Goal: Information Seeking & Learning: Learn about a topic

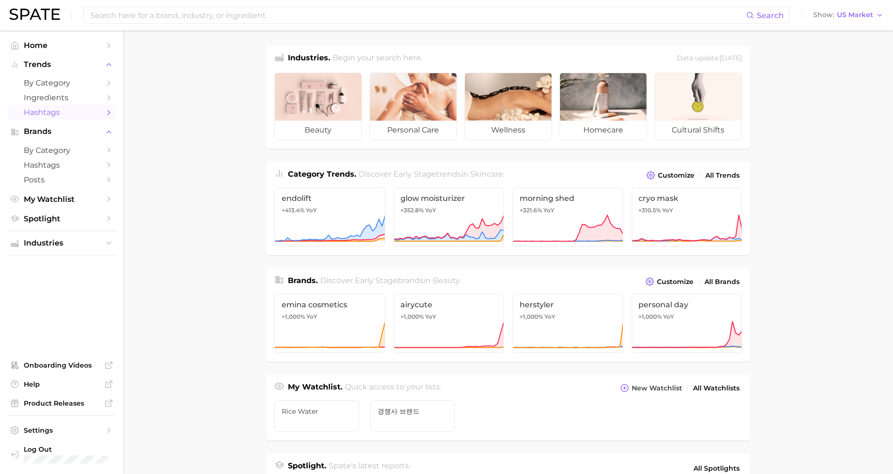
click at [58, 110] on span "Hashtags" at bounding box center [62, 112] width 76 height 9
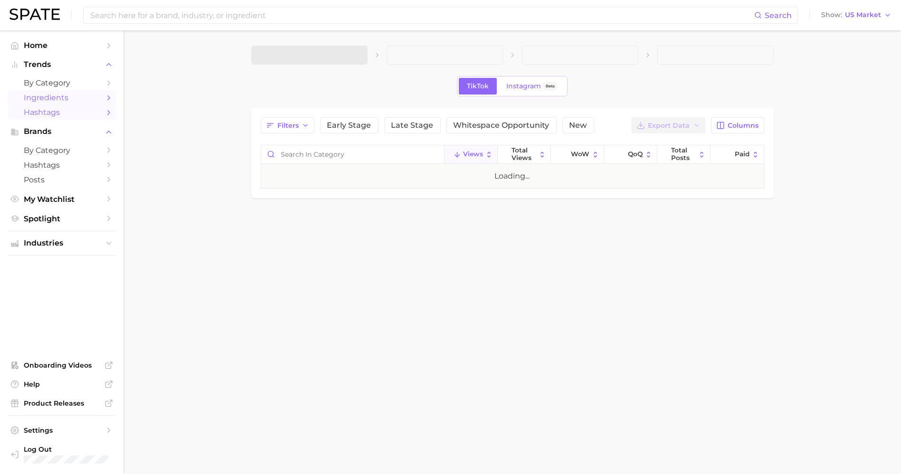
click at [59, 98] on span "Ingredients" at bounding box center [62, 97] width 76 height 9
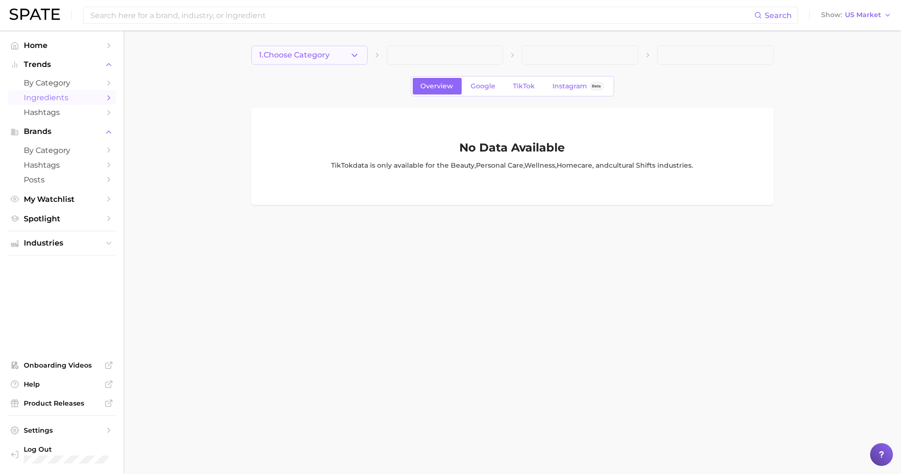
click at [290, 48] on button "1. Choose Category" at bounding box center [309, 55] width 116 height 19
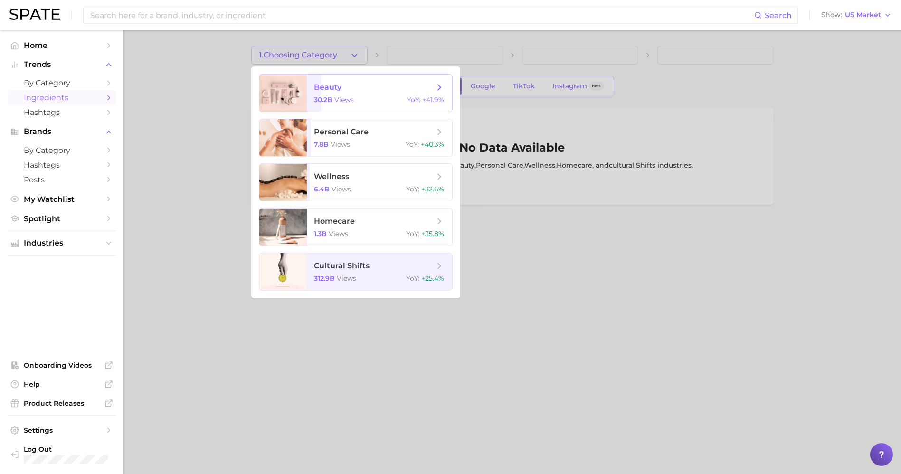
click at [378, 92] on span "beauty" at bounding box center [374, 87] width 120 height 10
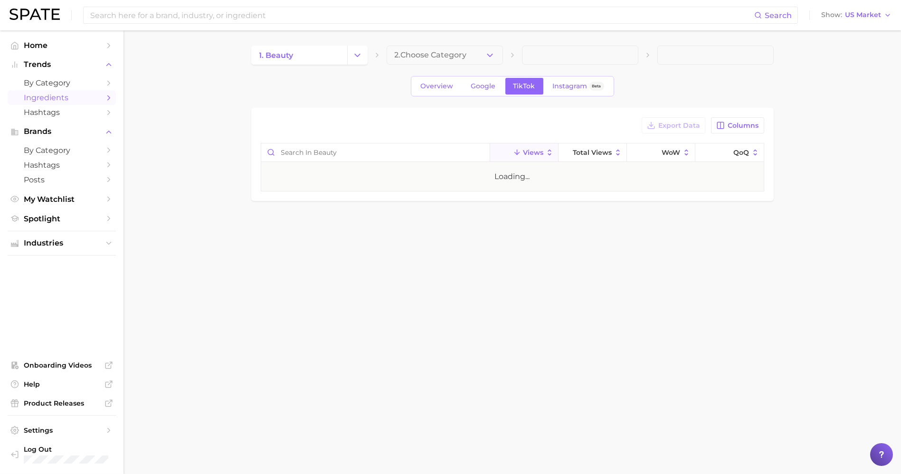
click at [417, 52] on span "2. Choose Category" at bounding box center [431, 55] width 72 height 9
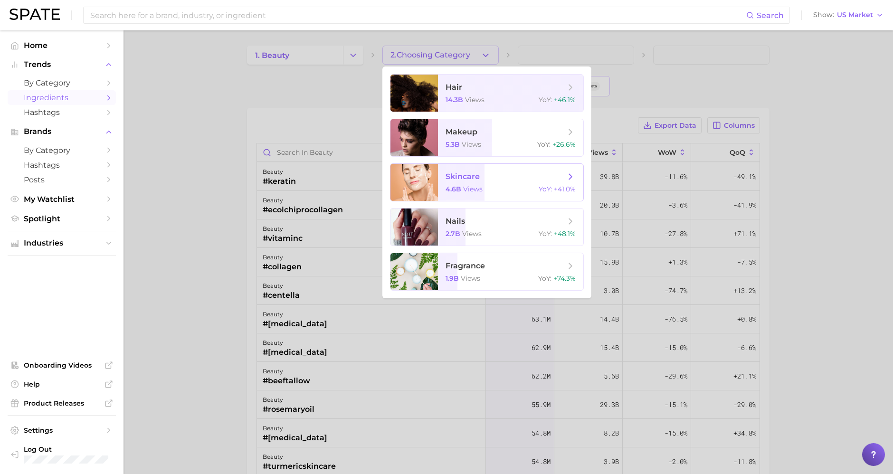
click at [475, 188] on span "views" at bounding box center [472, 189] width 19 height 9
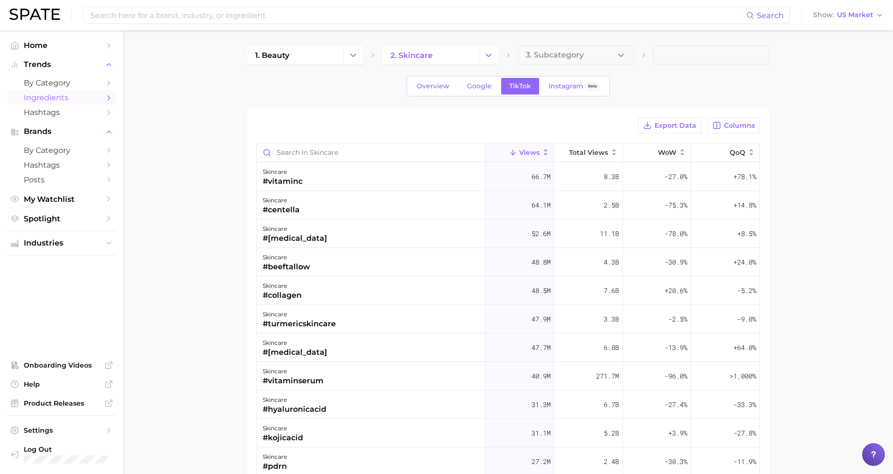
click at [593, 42] on main "1. beauty 2. skincare 3. Subcategory Overview Google TikTok Instagram Beta Expo…" at bounding box center [507, 351] width 769 height 643
click at [590, 47] on button "3. Subcategory" at bounding box center [576, 55] width 116 height 19
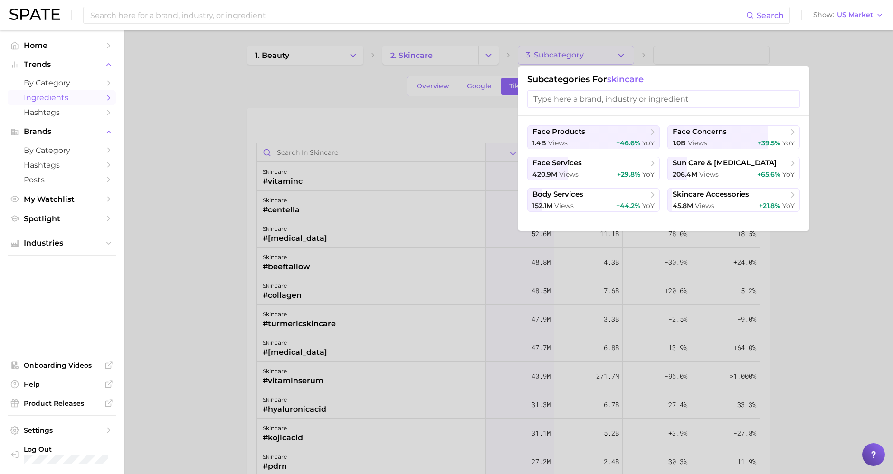
click at [590, 47] on div at bounding box center [446, 237] width 893 height 474
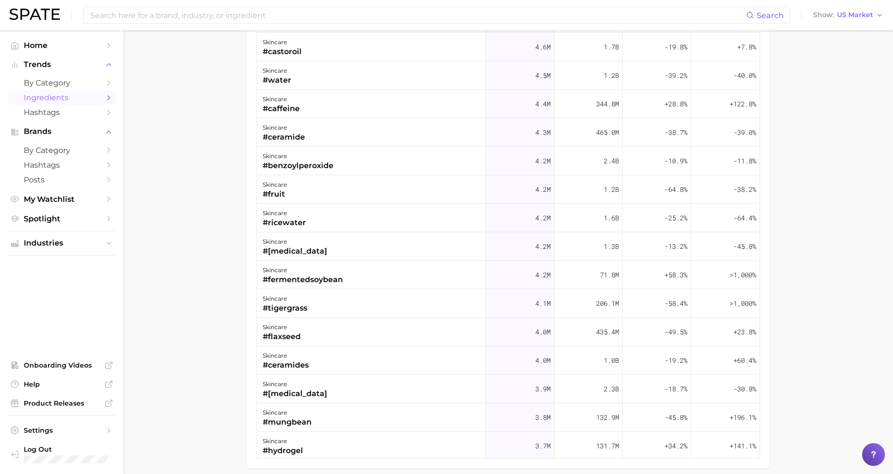
scroll to position [199, 0]
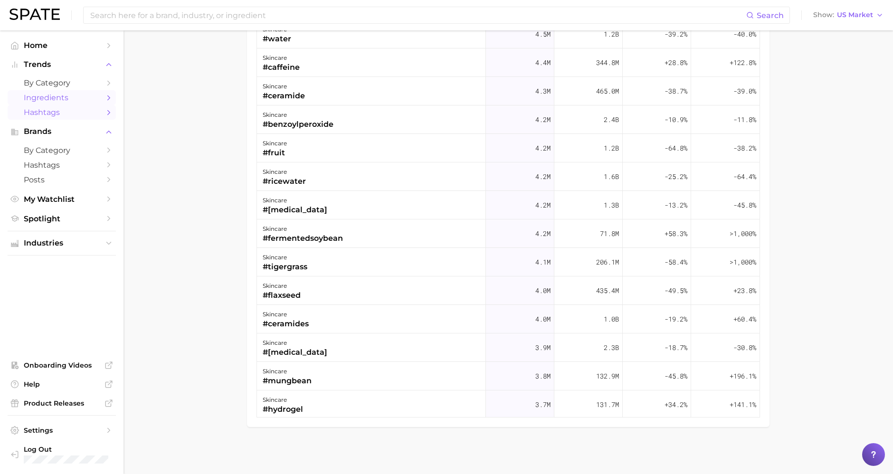
click at [56, 111] on span "Hashtags" at bounding box center [62, 112] width 76 height 9
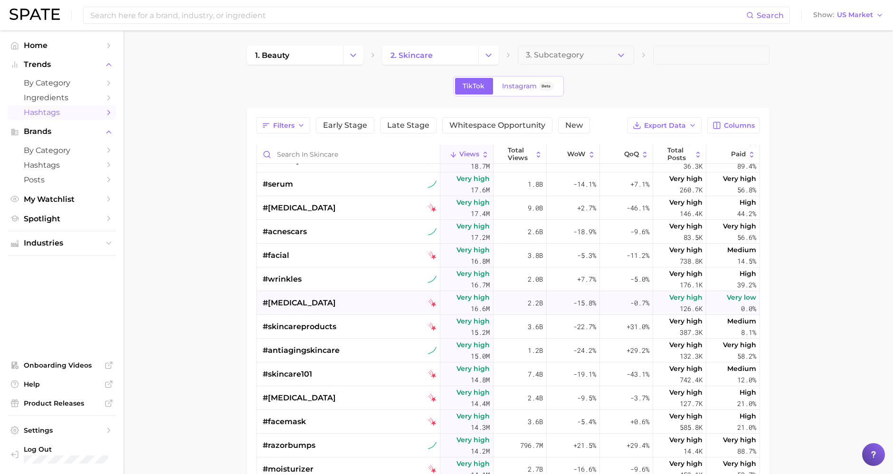
scroll to position [738, 0]
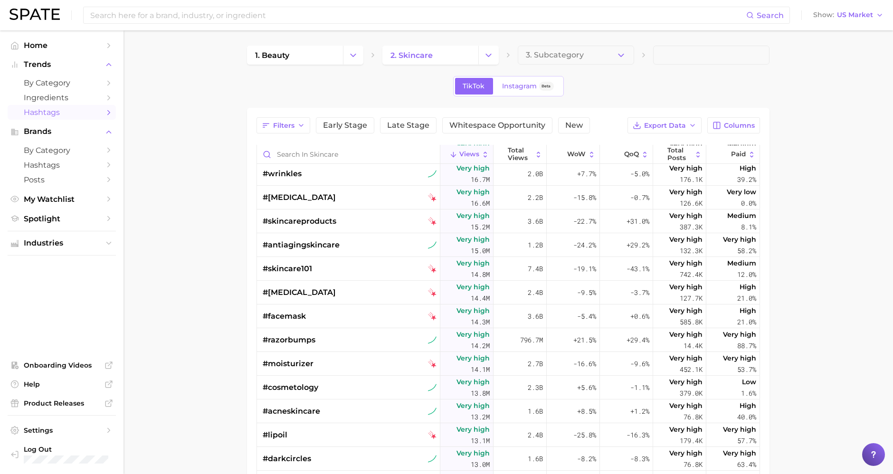
click at [599, 44] on main "1. beauty 2. skincare 3. Subcategory TikTok Instagram Beta Filters Early Stage …" at bounding box center [507, 352] width 769 height 645
click at [590, 52] on button "3. Subcategory" at bounding box center [576, 55] width 116 height 19
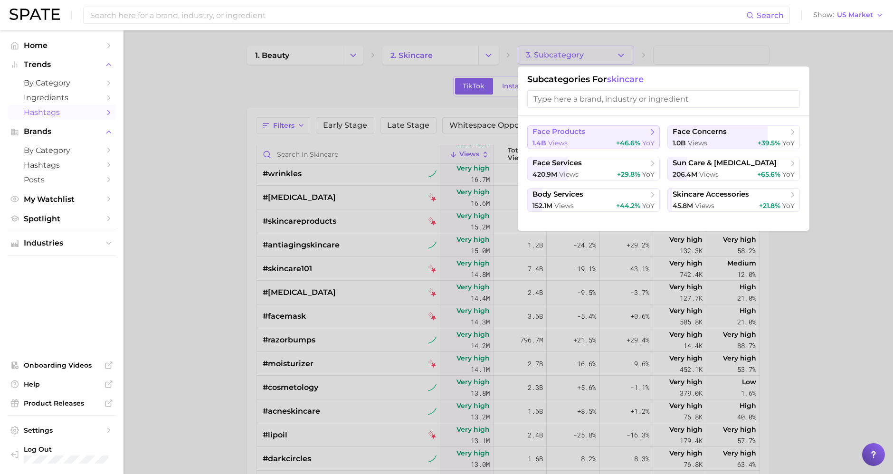
click at [626, 131] on span "face products" at bounding box center [589, 131] width 115 height 9
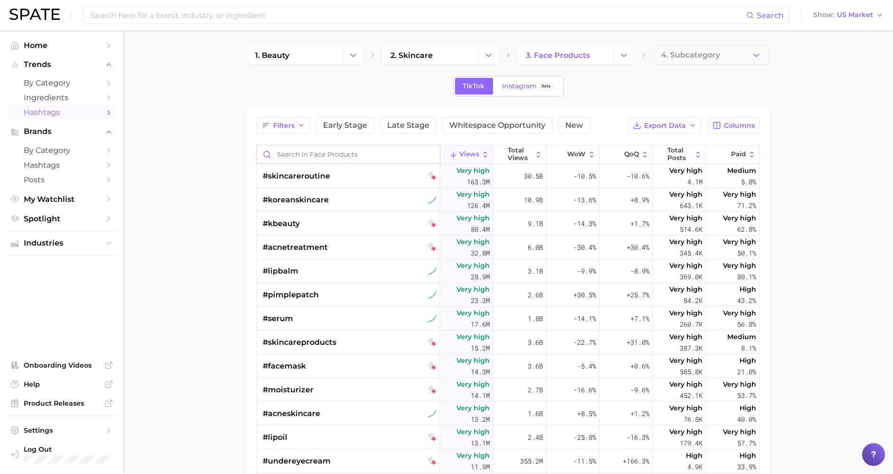
click at [329, 154] on input "Search in face products" at bounding box center [348, 154] width 183 height 18
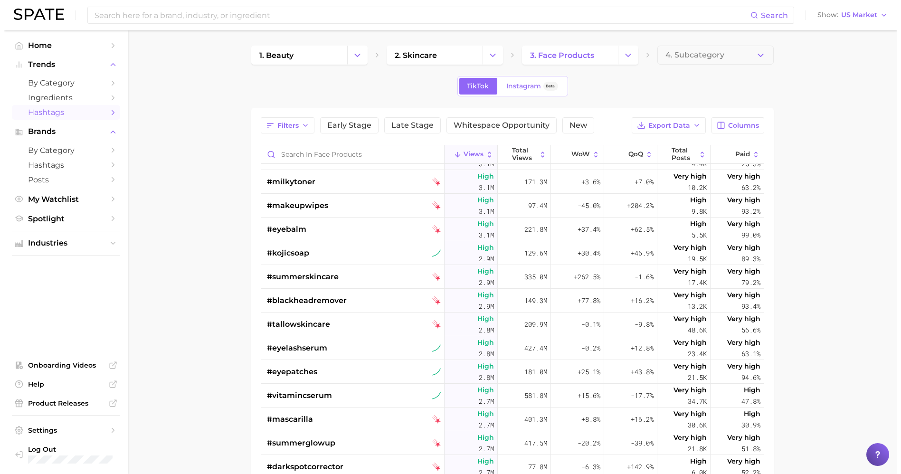
scroll to position [1425, 0]
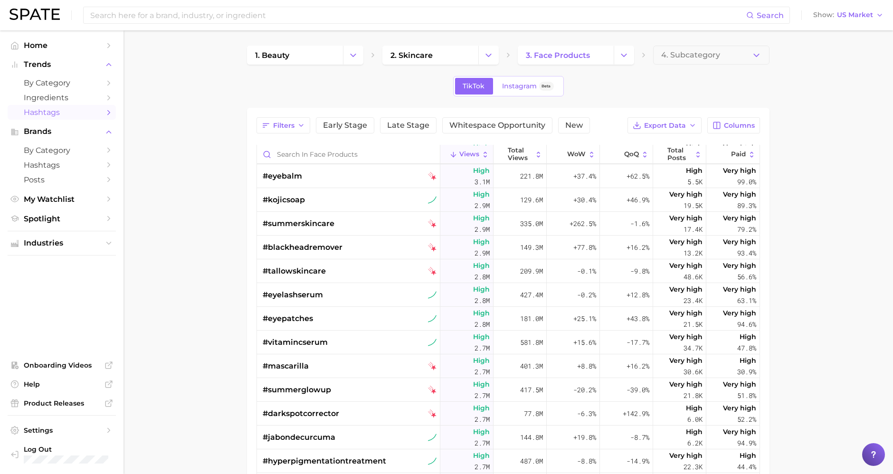
click at [635, 47] on div "1. beauty 2. skincare 3. face products 4. Subcategory" at bounding box center [508, 55] width 522 height 19
click at [628, 51] on icon "Change Category" at bounding box center [624, 55] width 10 height 10
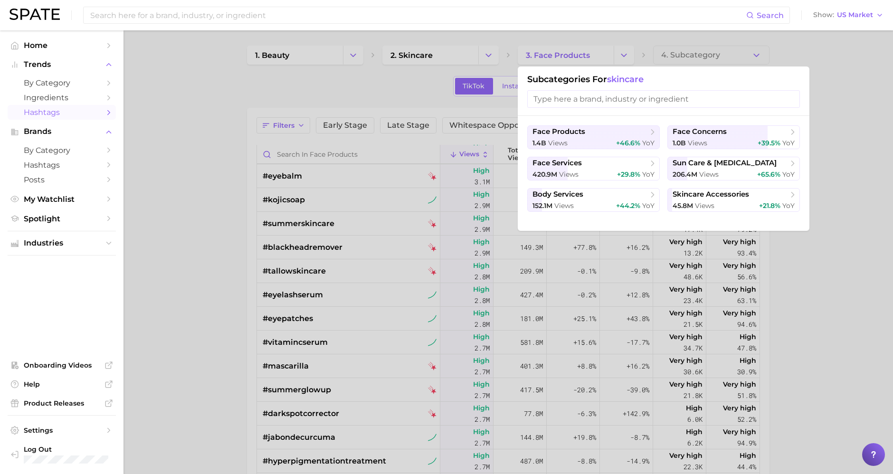
click at [459, 51] on div at bounding box center [446, 237] width 893 height 474
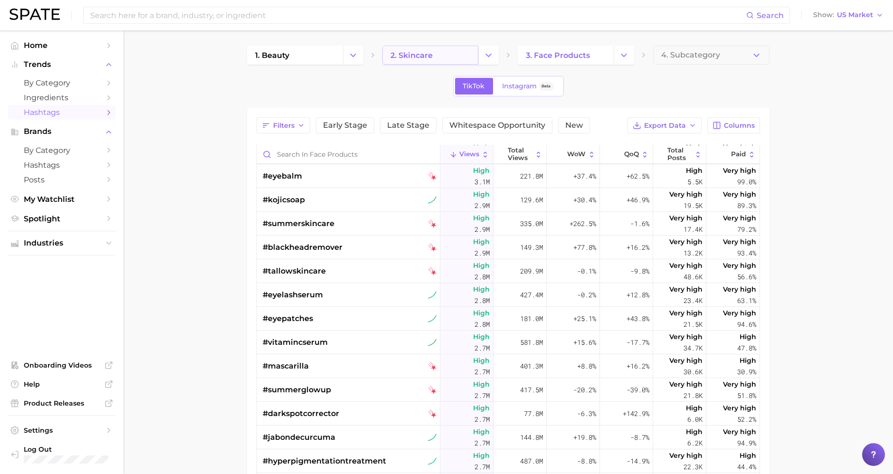
click at [450, 52] on link "2. skincare" at bounding box center [430, 55] width 96 height 19
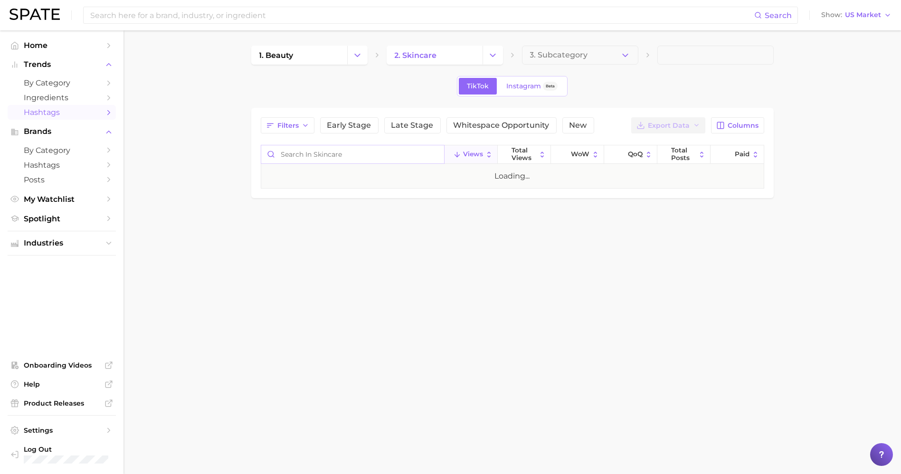
click at [340, 149] on input "Search in skincare" at bounding box center [352, 154] width 183 height 18
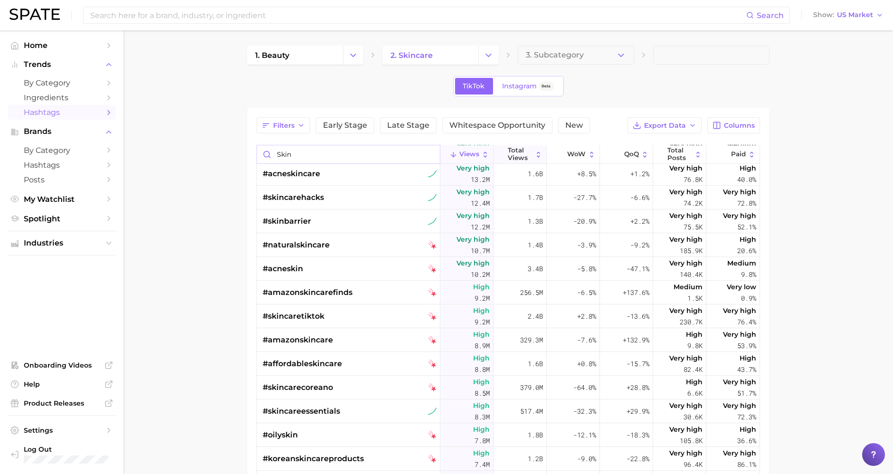
scroll to position [53, 0]
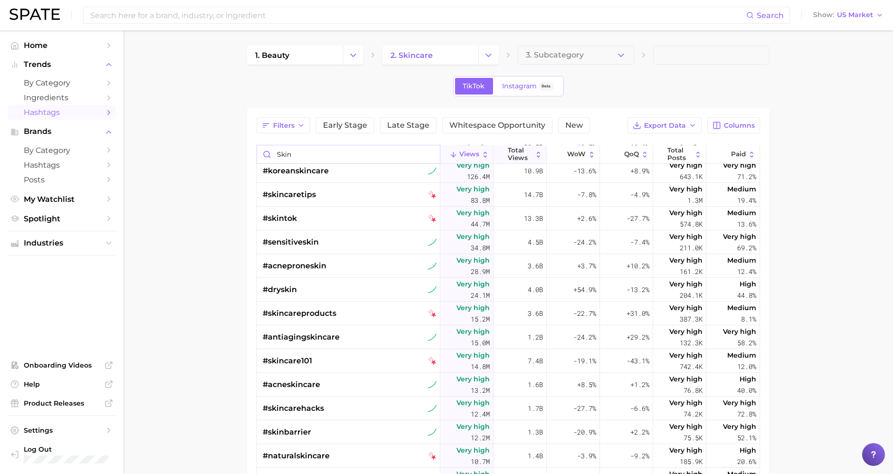
type input "skin"
click at [516, 152] on span "Total Views" at bounding box center [520, 154] width 25 height 15
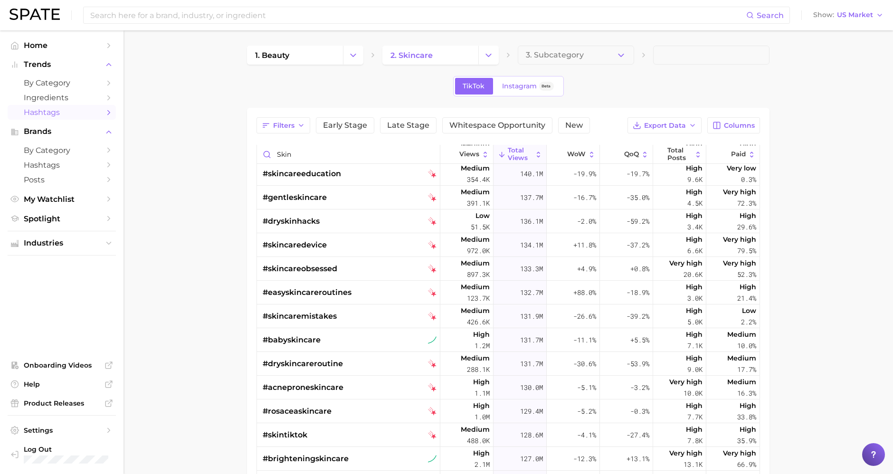
scroll to position [3641, 0]
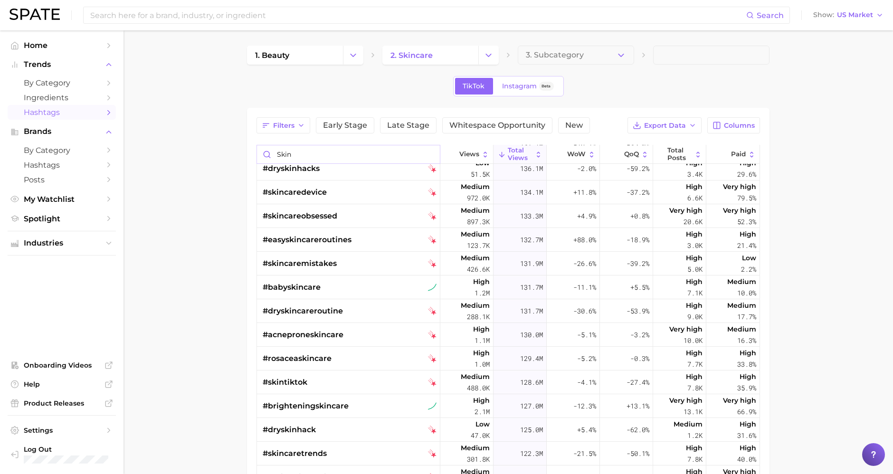
drag, startPoint x: 297, startPoint y: 155, endPoint x: 230, endPoint y: 152, distance: 67.0
click at [230, 152] on main "1. beauty 2. skincare 3. Subcategory TikTok Instagram Beta Filters Early Stage …" at bounding box center [507, 352] width 769 height 645
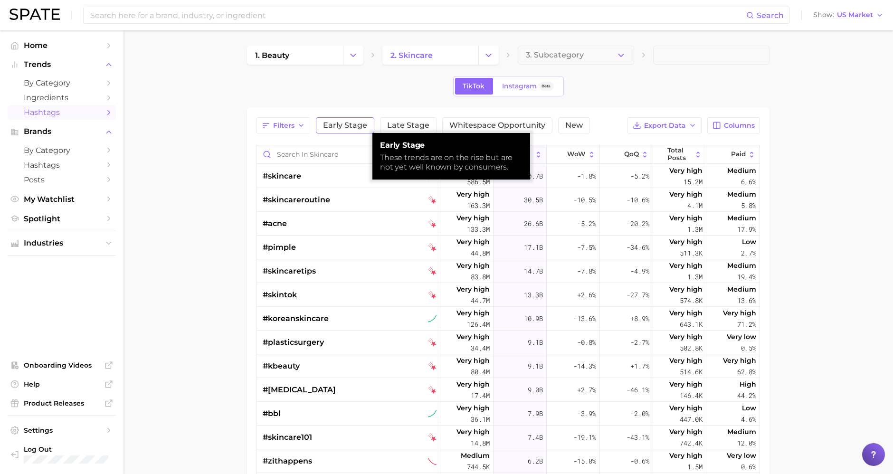
click at [346, 128] on span "Early Stage" at bounding box center [345, 126] width 44 height 8
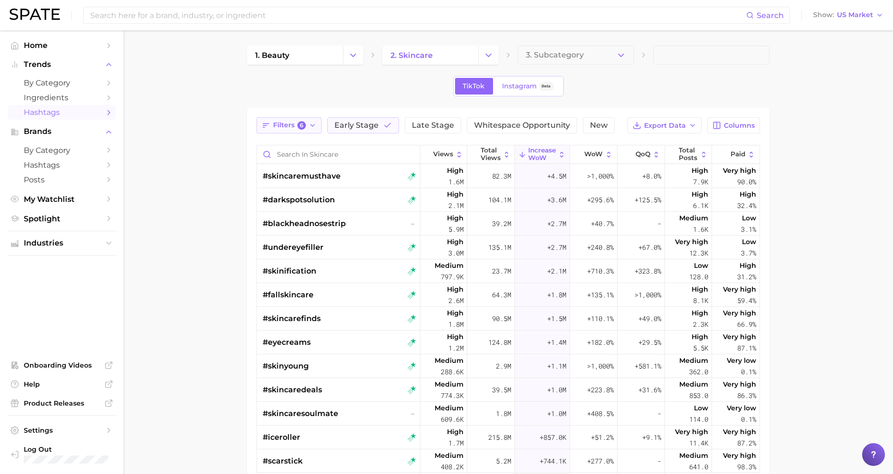
click at [299, 130] on button "Filters 6" at bounding box center [288, 125] width 65 height 16
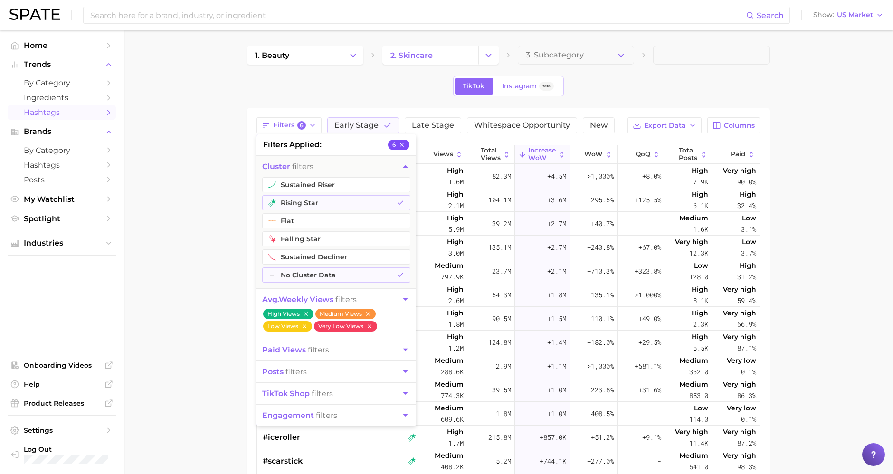
click at [406, 143] on button "6" at bounding box center [398, 145] width 21 height 10
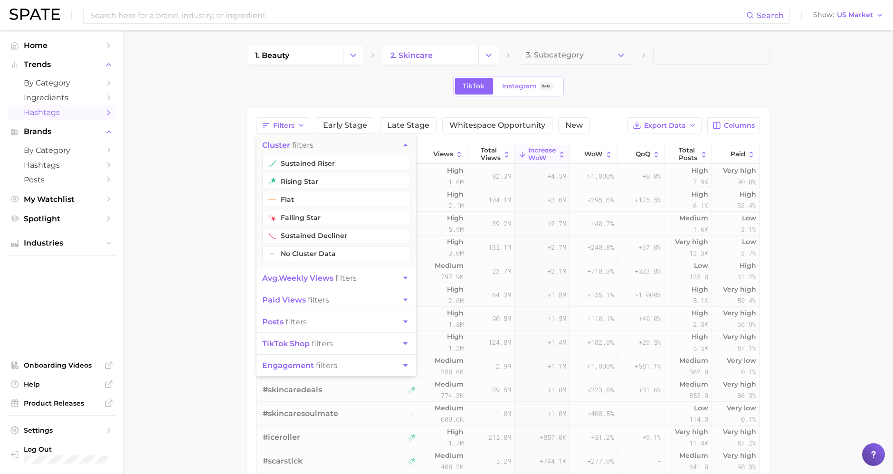
click at [381, 95] on div "TikTok Instagram Beta" at bounding box center [508, 86] width 522 height 20
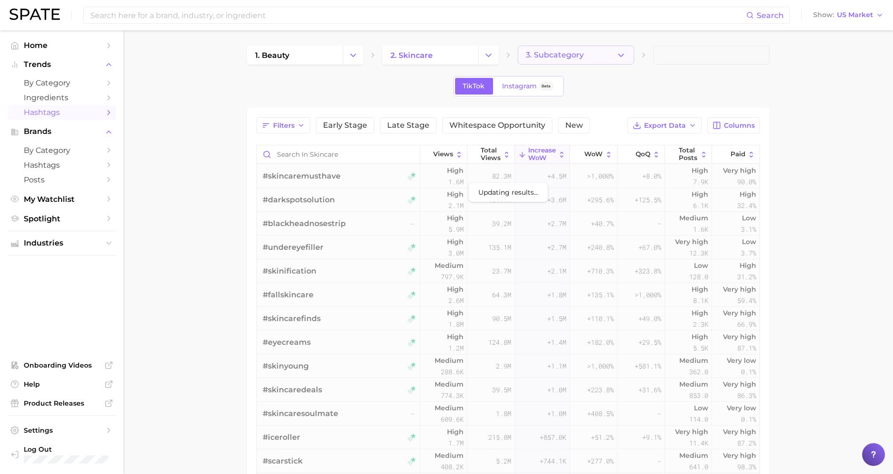
click at [547, 48] on button "3. Subcategory" at bounding box center [576, 55] width 116 height 19
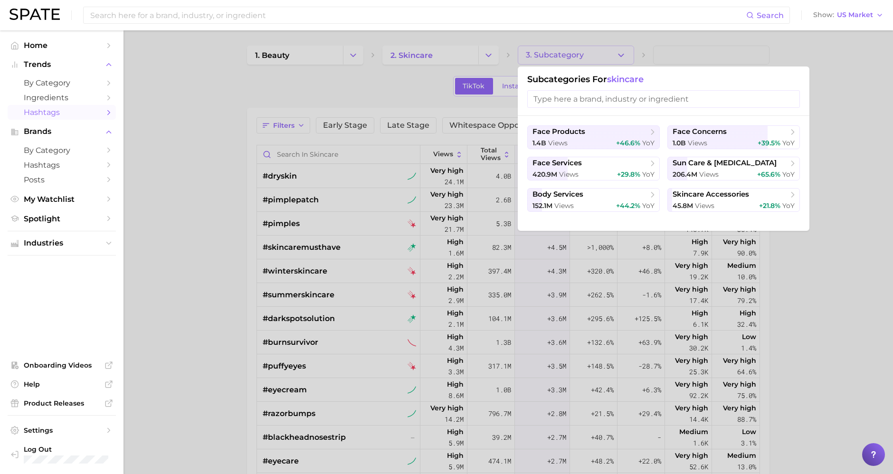
click at [192, 203] on div at bounding box center [446, 237] width 893 height 474
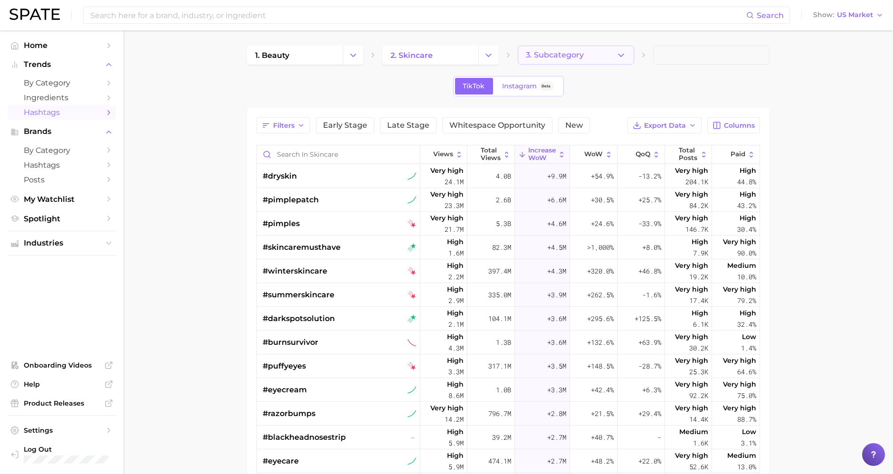
click at [567, 58] on span "3. Subcategory" at bounding box center [555, 55] width 58 height 9
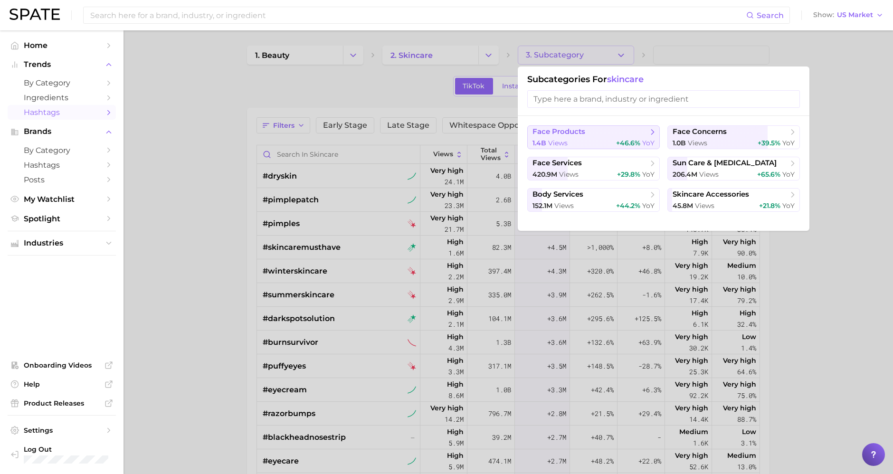
click at [583, 143] on div "1.4b views +46.6% YoY" at bounding box center [593, 143] width 122 height 9
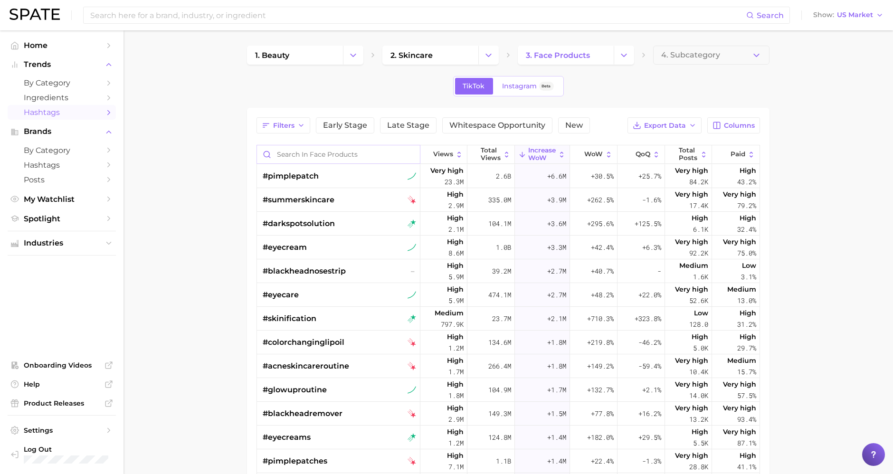
click at [323, 153] on input "Search in face products" at bounding box center [338, 154] width 163 height 18
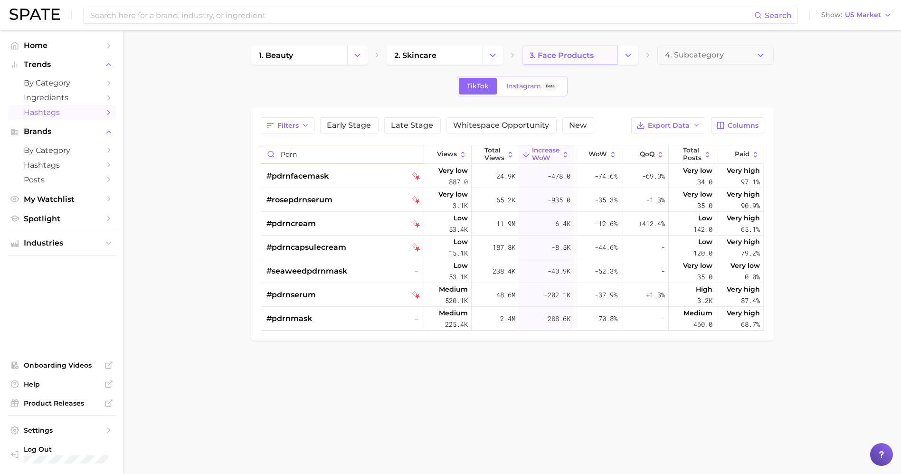
type input "pdrn"
click at [540, 56] on span "3. face products" at bounding box center [562, 55] width 64 height 9
click at [456, 62] on link "2. skincare" at bounding box center [435, 55] width 96 height 19
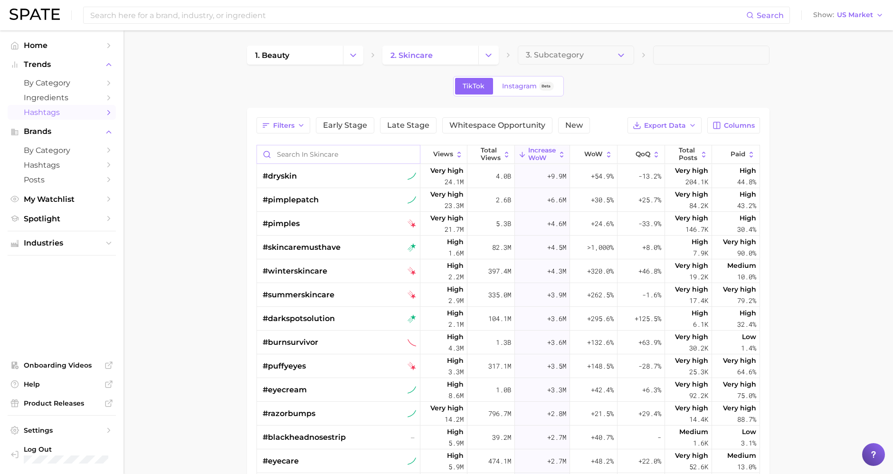
click at [294, 156] on input "Search in skincare" at bounding box center [338, 154] width 163 height 18
click at [88, 99] on span "Ingredients" at bounding box center [62, 97] width 76 height 9
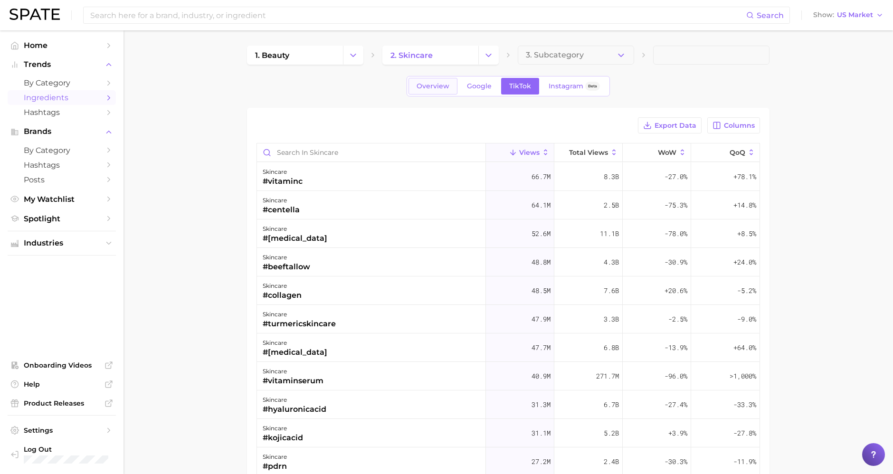
click at [439, 91] on link "Overview" at bounding box center [432, 86] width 49 height 17
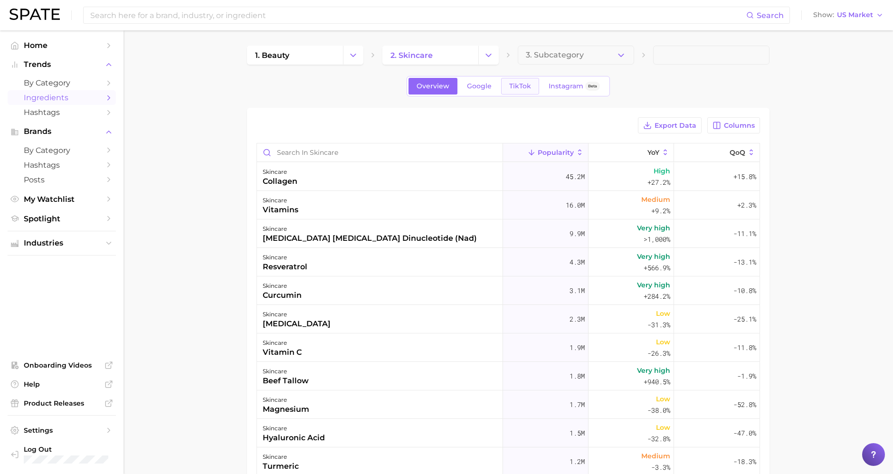
click at [523, 89] on span "TikTok" at bounding box center [520, 86] width 22 height 8
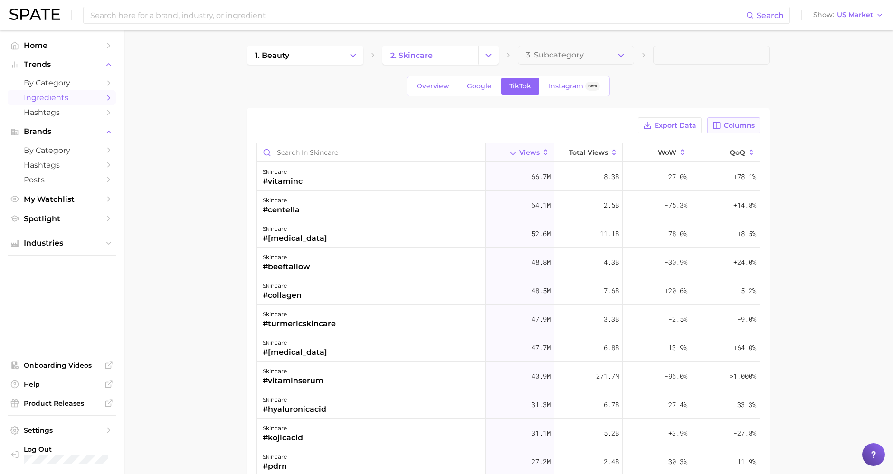
click at [739, 132] on button "Columns" at bounding box center [733, 125] width 53 height 16
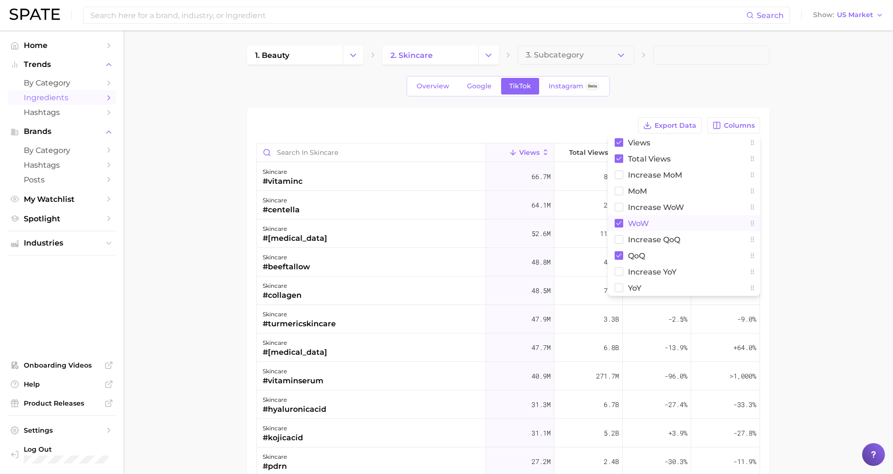
click at [627, 226] on button "WoW" at bounding box center [684, 223] width 152 height 16
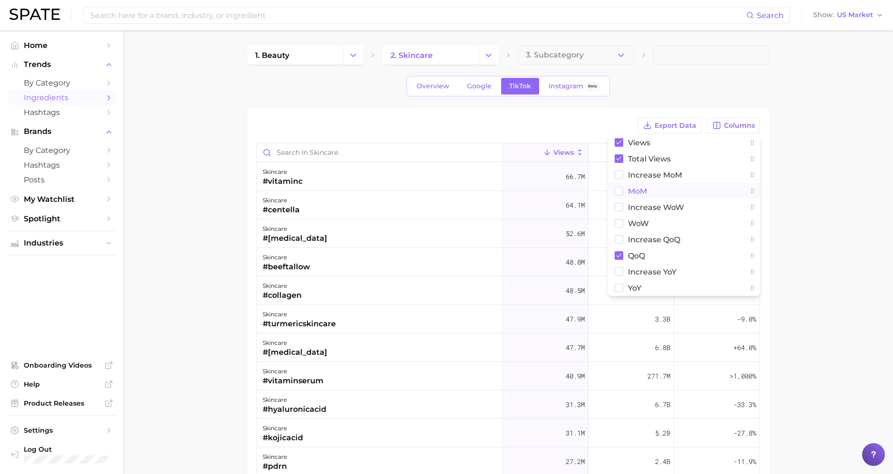
click at [619, 188] on rect at bounding box center [619, 191] width 8 height 8
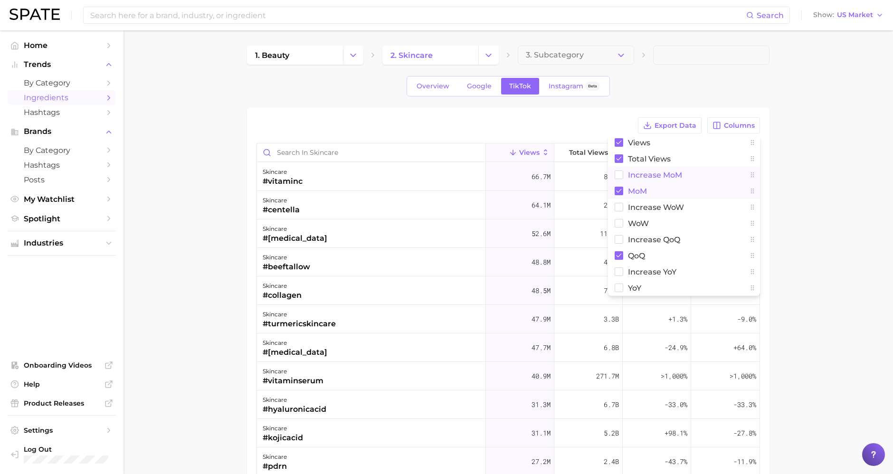
click at [619, 177] on rect at bounding box center [619, 175] width 8 height 8
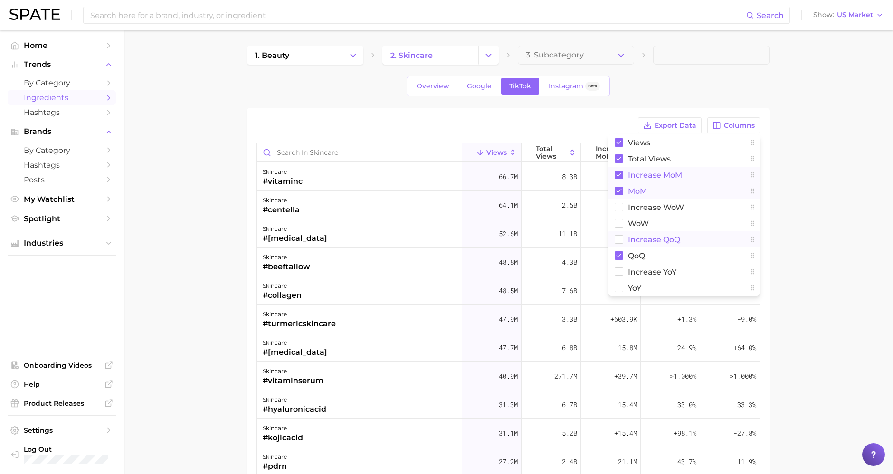
click at [618, 236] on rect at bounding box center [619, 240] width 8 height 8
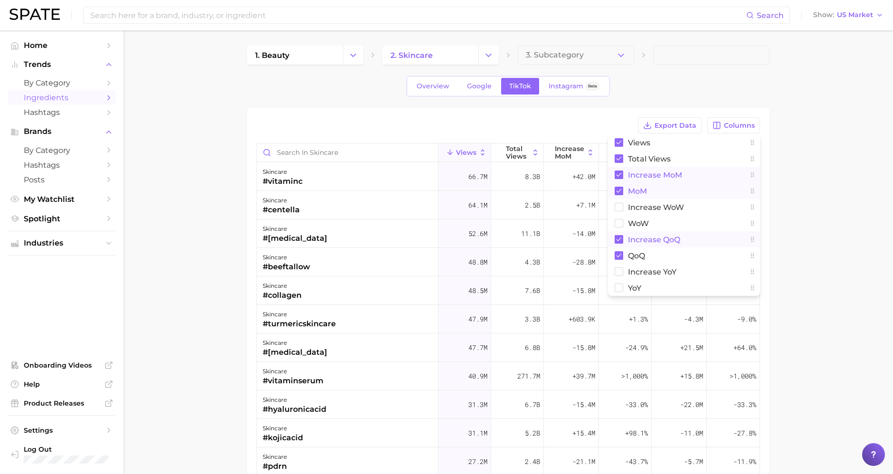
click at [822, 195] on main "1. beauty 2. skincare 3. Subcategory Overview Google TikTok Instagram Beta Expo…" at bounding box center [507, 351] width 769 height 643
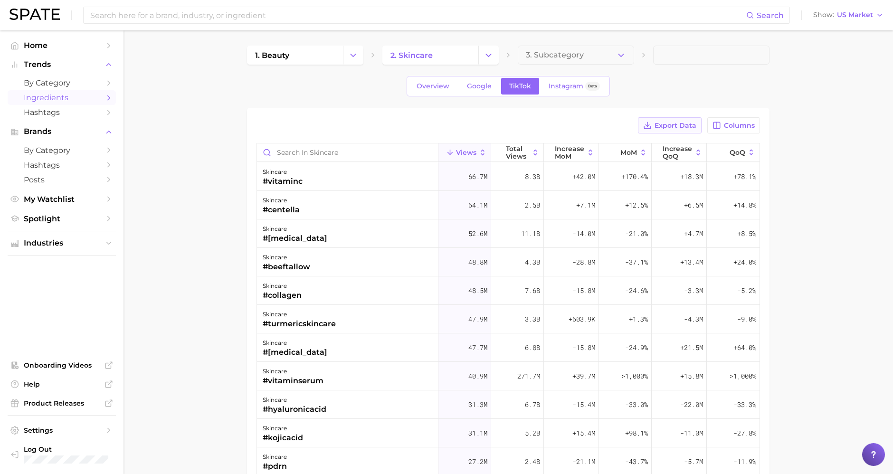
click at [674, 123] on span "Export Data" at bounding box center [675, 126] width 42 height 8
click at [372, 150] on input "Search in skincare" at bounding box center [347, 152] width 181 height 18
click at [51, 110] on span "Hashtags" at bounding box center [62, 112] width 76 height 9
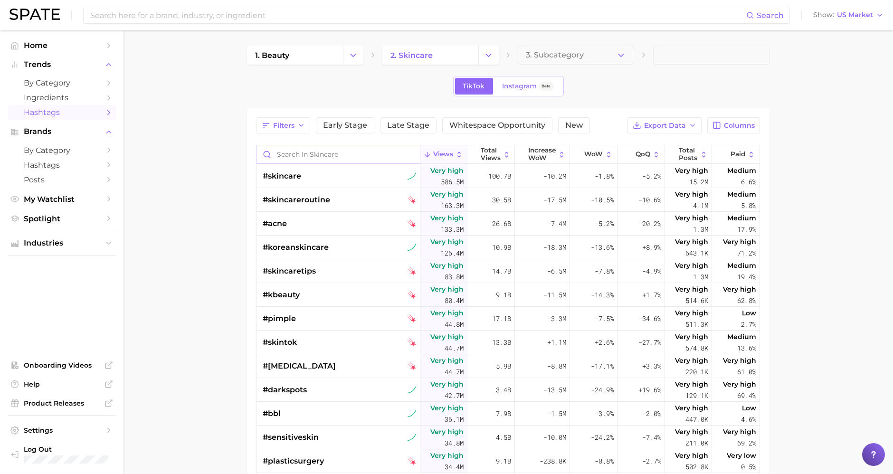
click at [322, 149] on input "Search in skincare" at bounding box center [338, 154] width 163 height 18
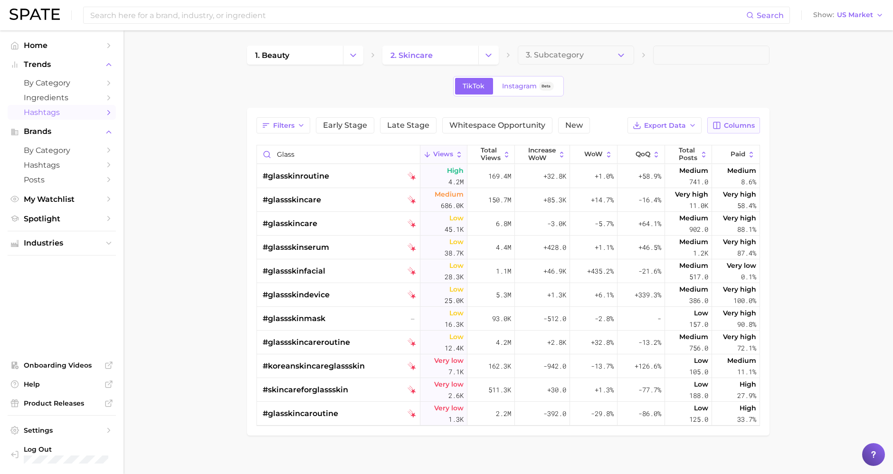
click at [733, 125] on span "Columns" at bounding box center [739, 126] width 31 height 8
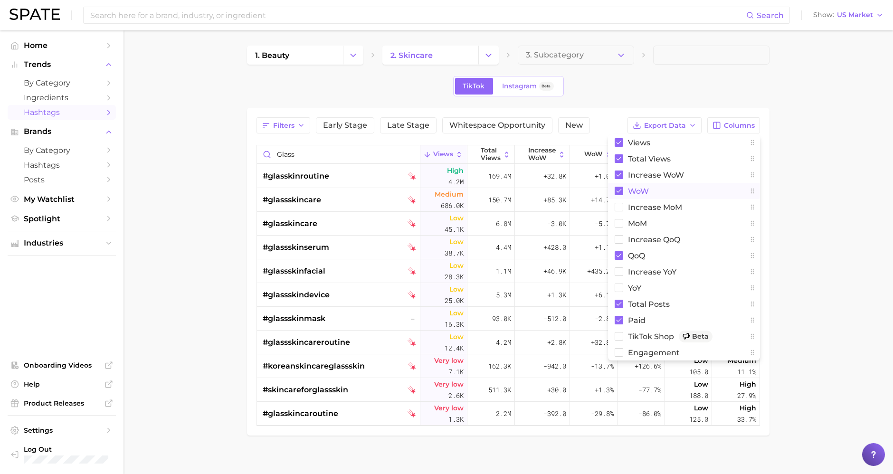
click at [628, 188] on span "WoW" at bounding box center [638, 191] width 21 height 8
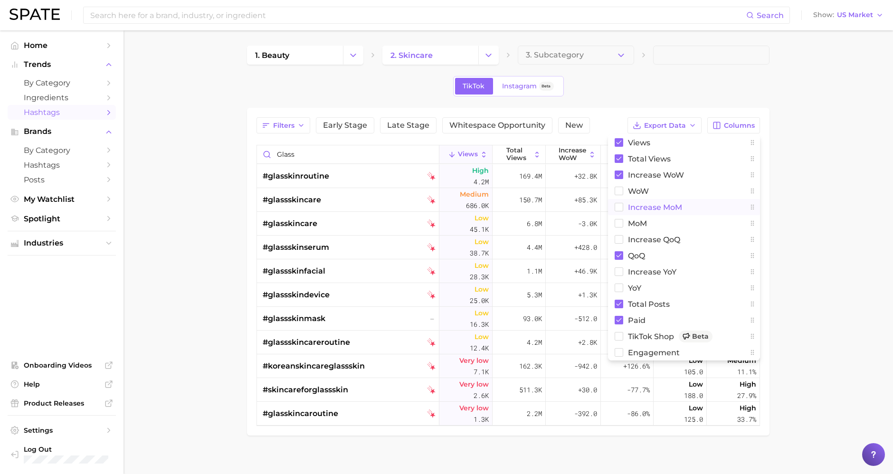
click at [624, 209] on button "increase MoM" at bounding box center [684, 207] width 152 height 16
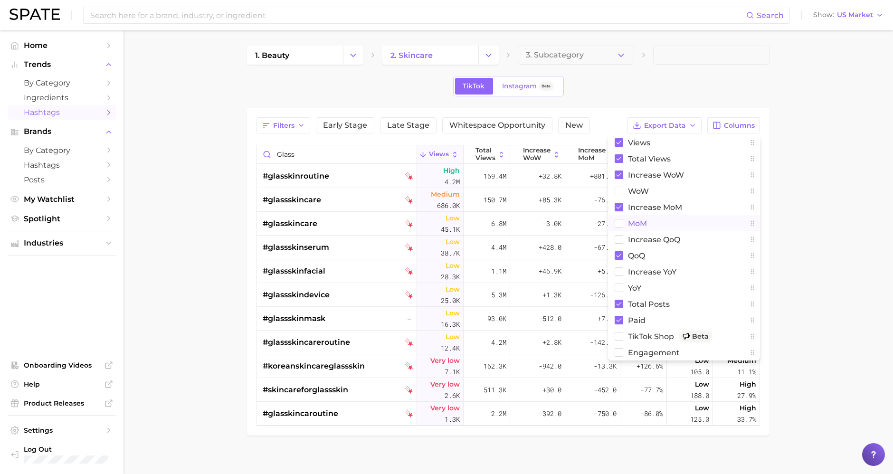
click at [623, 220] on button "MoM" at bounding box center [684, 223] width 152 height 16
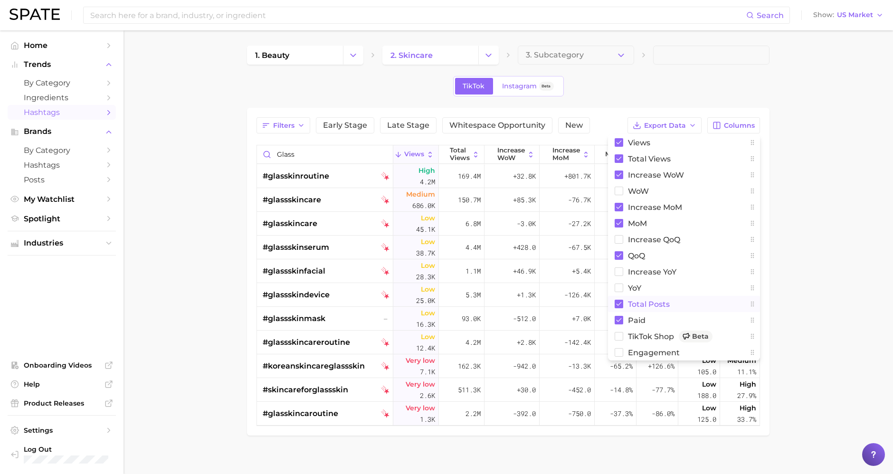
click at [618, 307] on rect at bounding box center [619, 304] width 9 height 9
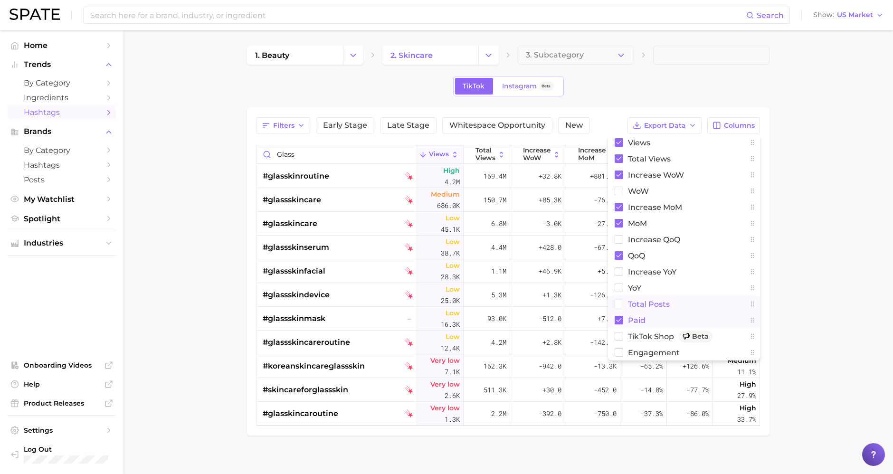
click at [618, 314] on button "Paid" at bounding box center [684, 320] width 152 height 16
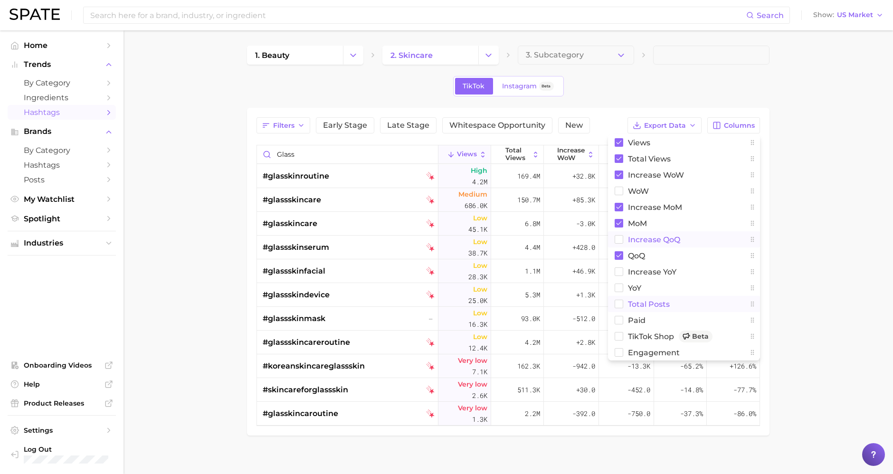
click at [621, 243] on button "increase QoQ" at bounding box center [684, 239] width 152 height 16
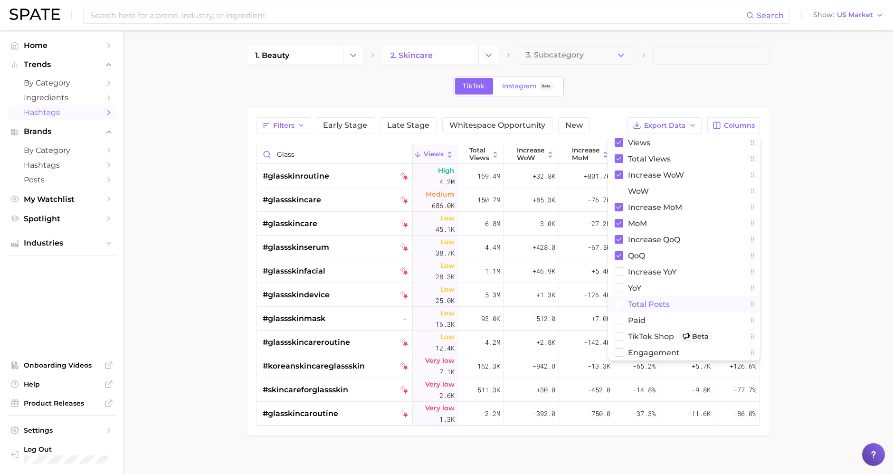
click at [827, 177] on main "1. beauty 2. skincare 3. Subcategory TikTok Instagram Beta Filters Early Stage …" at bounding box center [507, 256] width 769 height 453
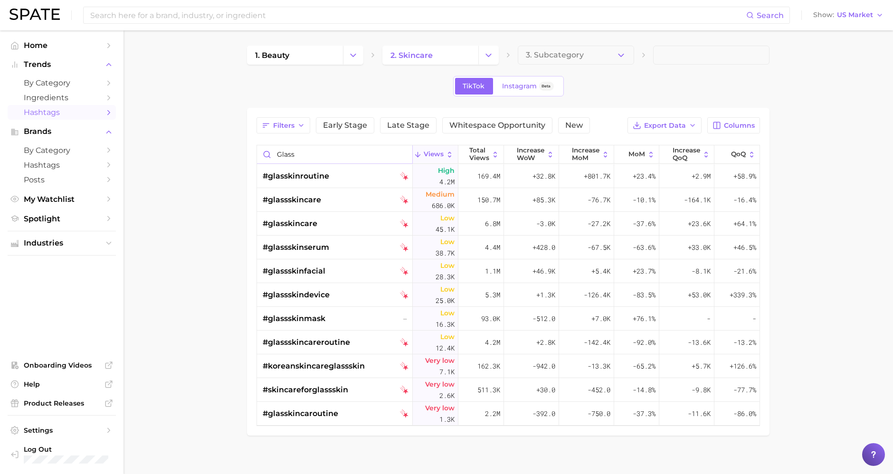
click at [305, 152] on input "glass" at bounding box center [334, 154] width 155 height 18
type input "g"
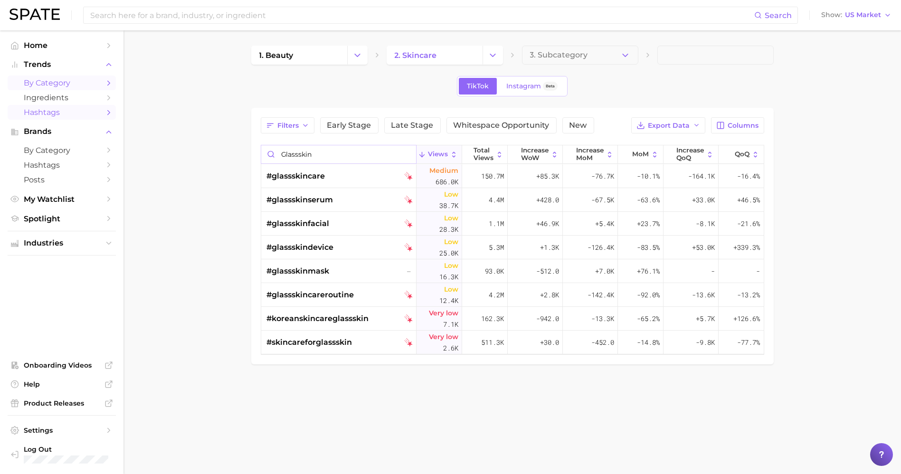
type input "glassskin"
click at [75, 87] on span "by Category" at bounding box center [62, 82] width 76 height 9
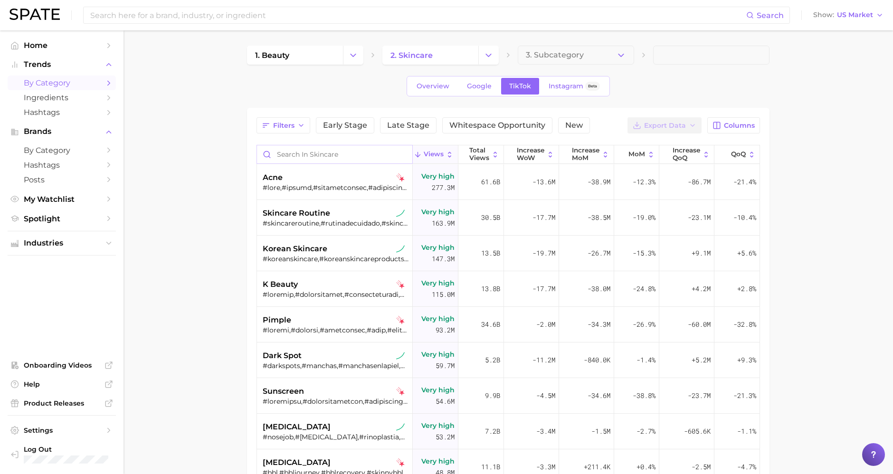
click at [362, 158] on input "Search in skincare" at bounding box center [334, 154] width 155 height 18
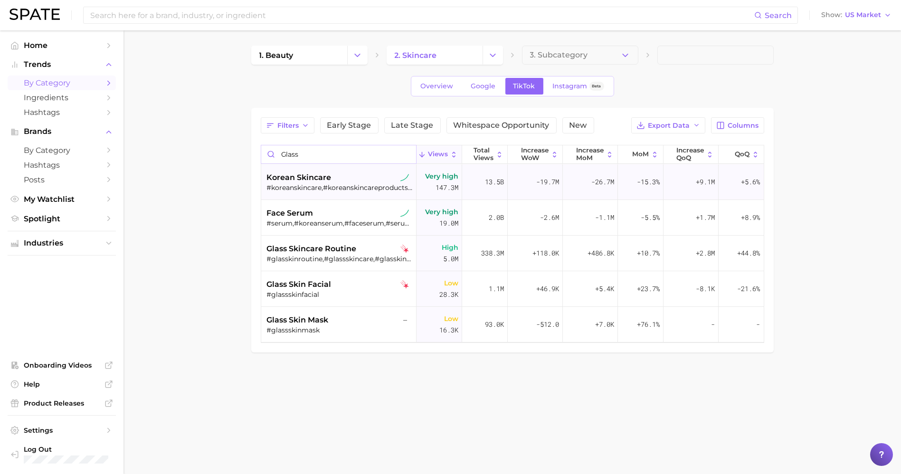
type input "glass"
click at [353, 180] on div "korean skincare" at bounding box center [340, 177] width 146 height 11
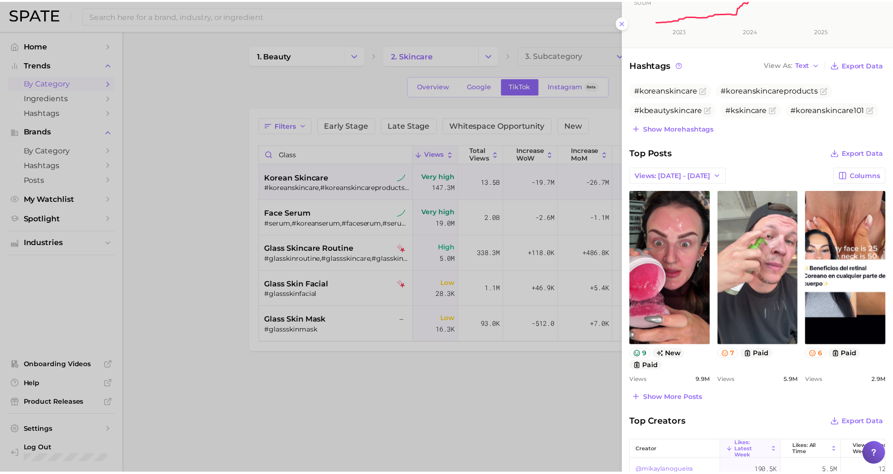
scroll to position [49, 0]
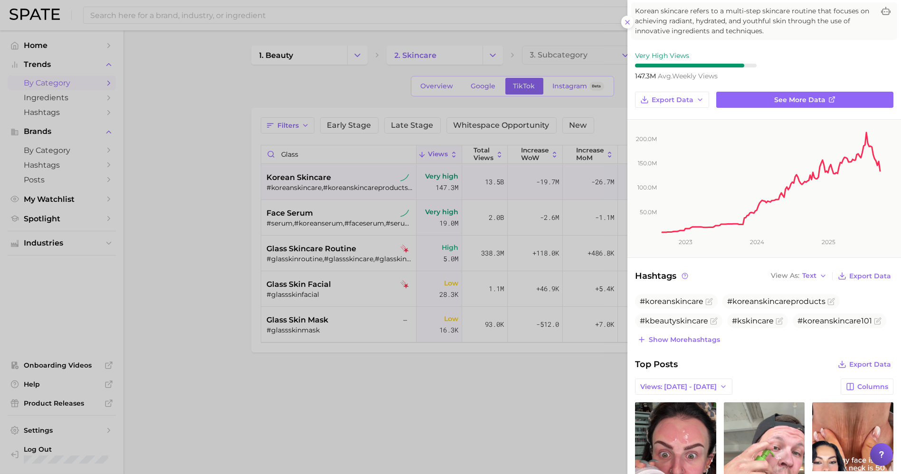
click at [130, 138] on div at bounding box center [450, 237] width 901 height 474
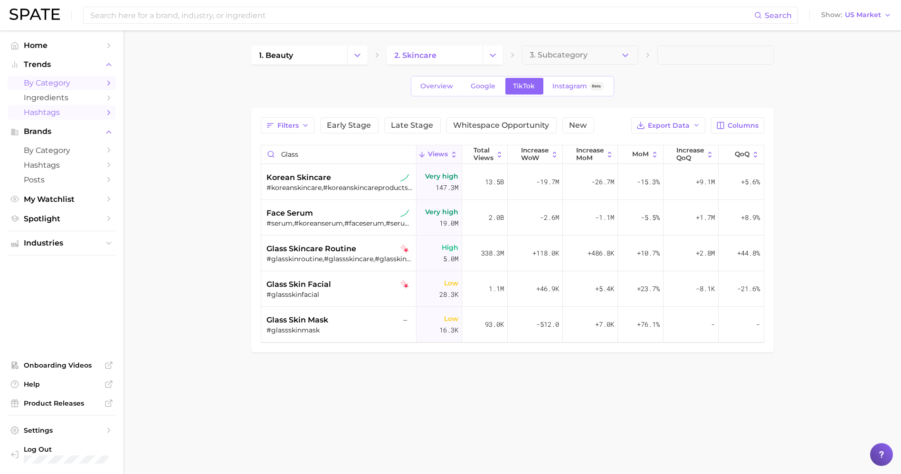
click at [63, 110] on span "Hashtags" at bounding box center [62, 112] width 76 height 9
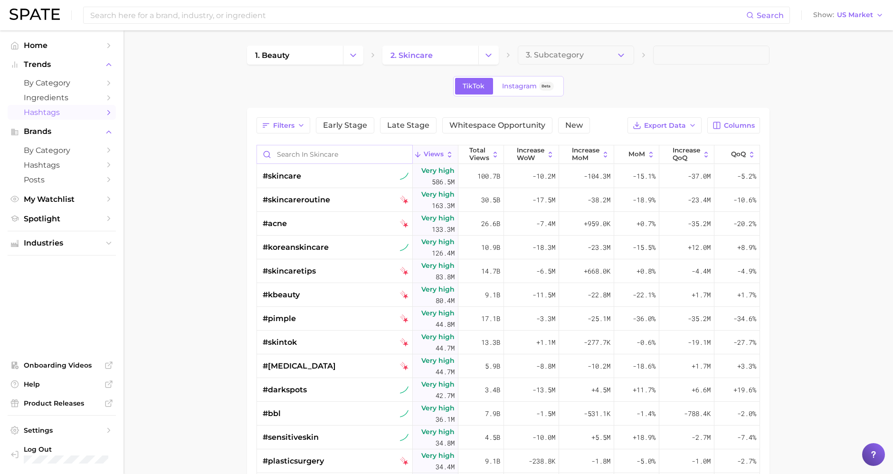
click at [367, 155] on input "Search in skincare" at bounding box center [334, 154] width 155 height 18
click at [665, 122] on span "Export Data" at bounding box center [665, 126] width 42 height 8
click at [650, 137] on button "Table Data CSV" at bounding box center [649, 142] width 104 height 17
click at [70, 95] on span "Ingredients" at bounding box center [62, 97] width 76 height 9
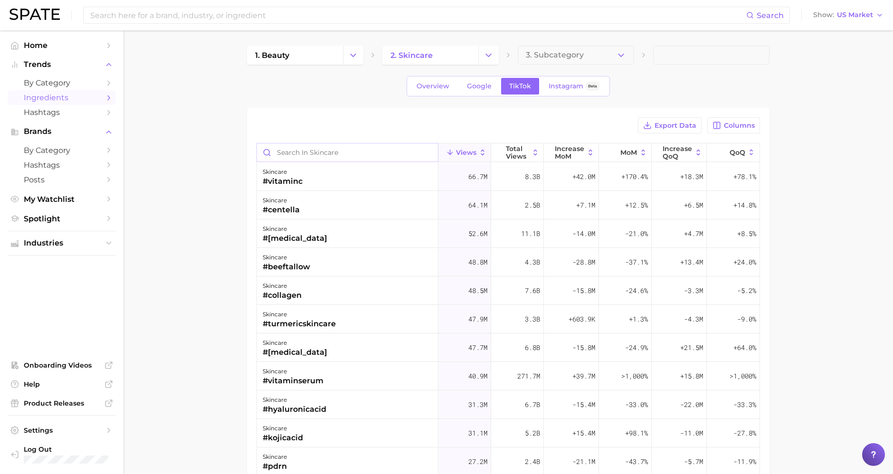
click at [348, 151] on input "Search in skincare" at bounding box center [347, 152] width 181 height 18
type input "c"
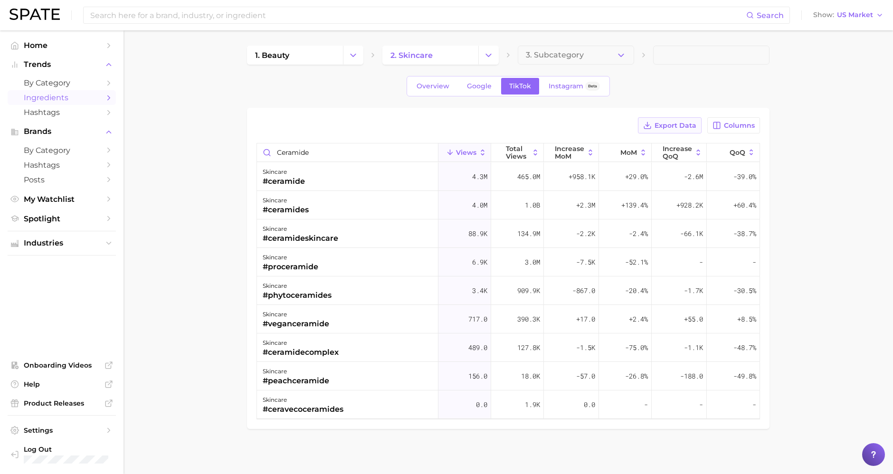
click at [675, 129] on button "Export Data" at bounding box center [670, 125] width 64 height 16
click at [349, 158] on input "ceramide" at bounding box center [347, 152] width 181 height 18
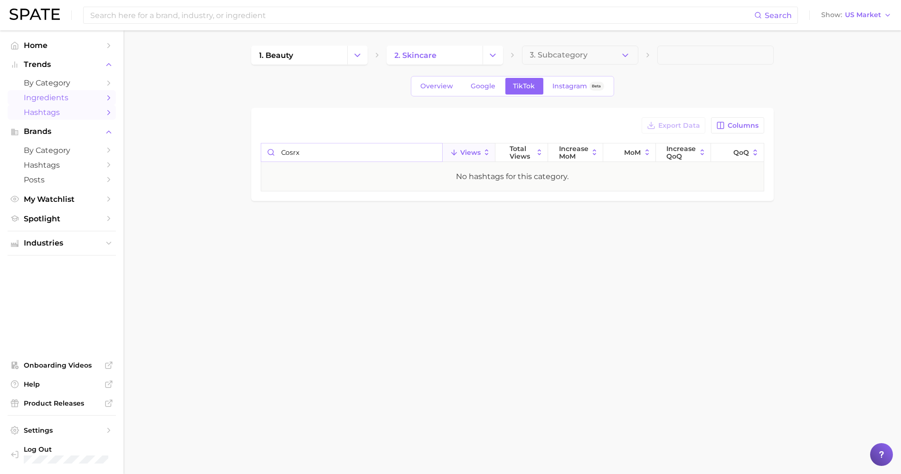
type input "cosrx"
click at [49, 114] on span "Hashtags" at bounding box center [62, 112] width 76 height 9
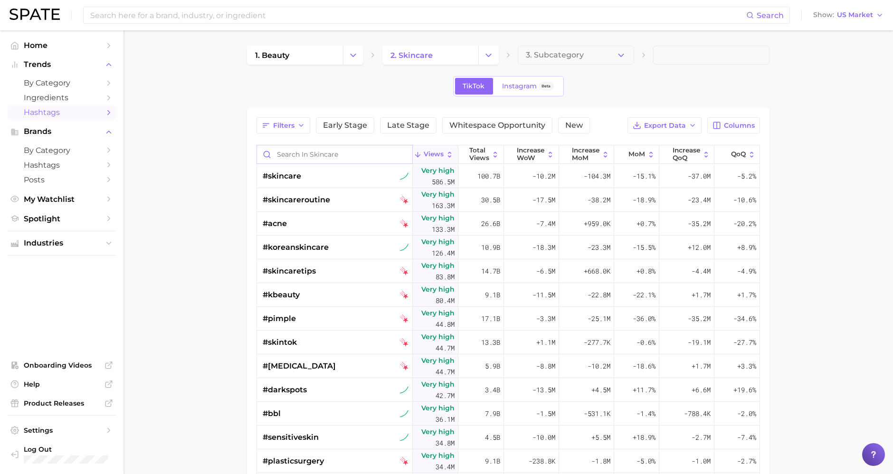
click at [280, 151] on input "Search in skincare" at bounding box center [334, 154] width 155 height 18
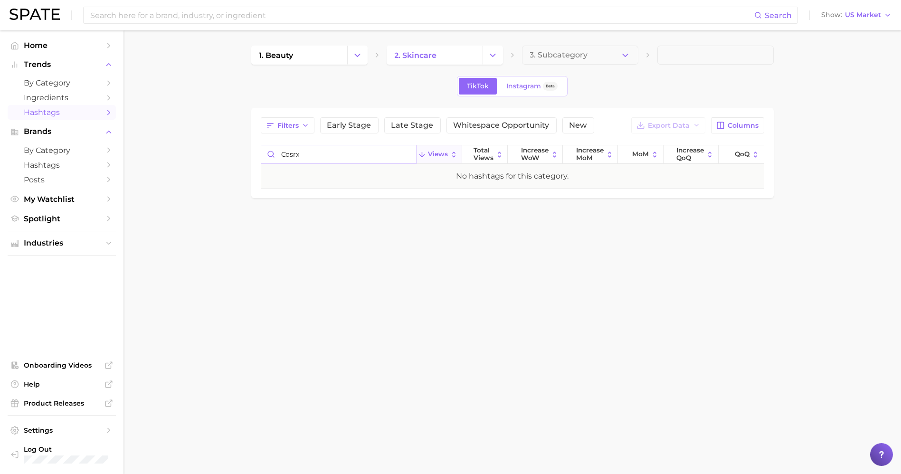
click at [311, 157] on input "cosrx" at bounding box center [338, 154] width 155 height 18
type input "c"
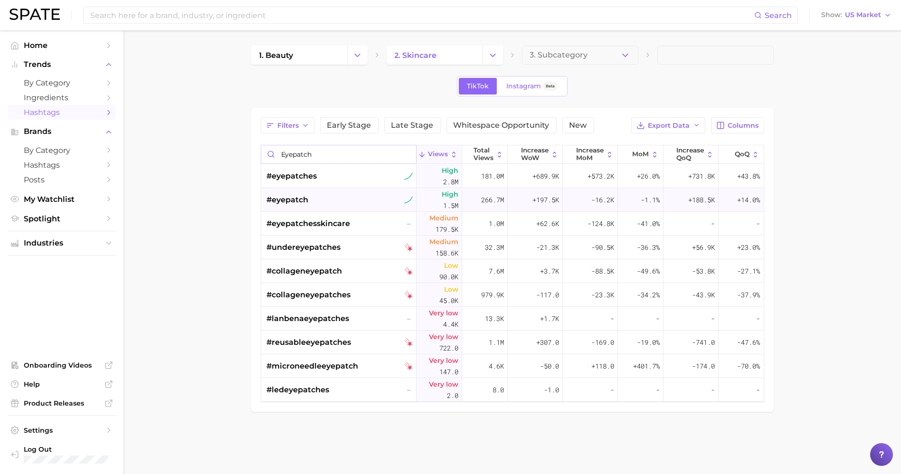
type input "eyepatch"
click at [479, 206] on div "266.7m" at bounding box center [485, 200] width 46 height 24
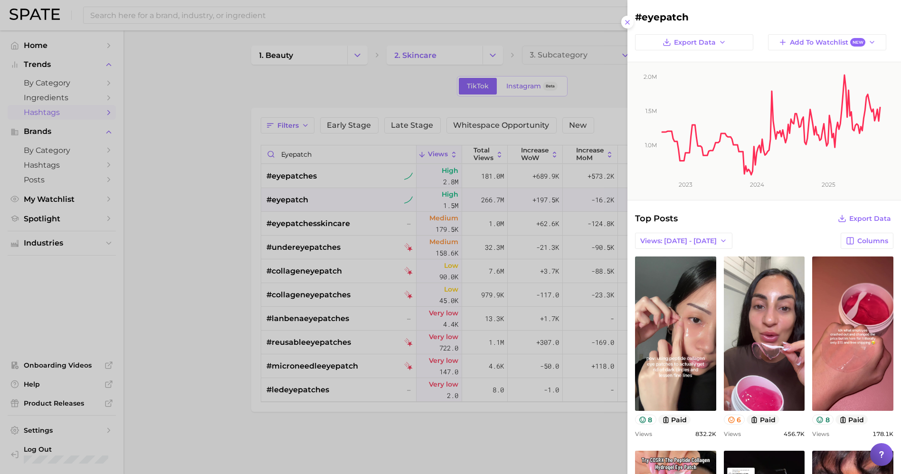
click at [287, 454] on div at bounding box center [450, 237] width 901 height 474
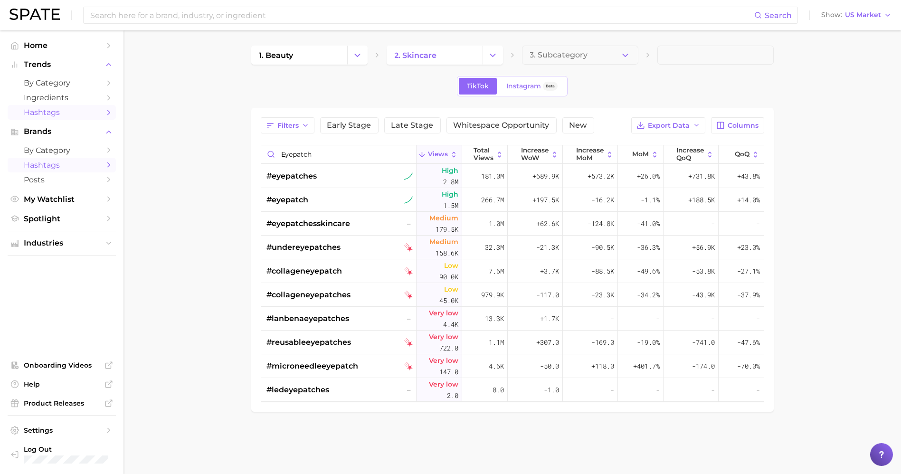
click at [57, 161] on span "Hashtags" at bounding box center [62, 165] width 76 height 9
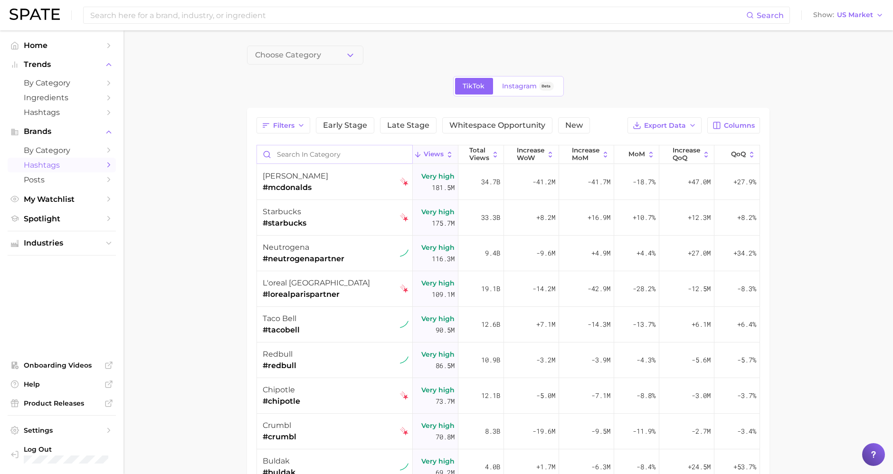
click at [346, 153] on input "Search in category" at bounding box center [334, 154] width 155 height 18
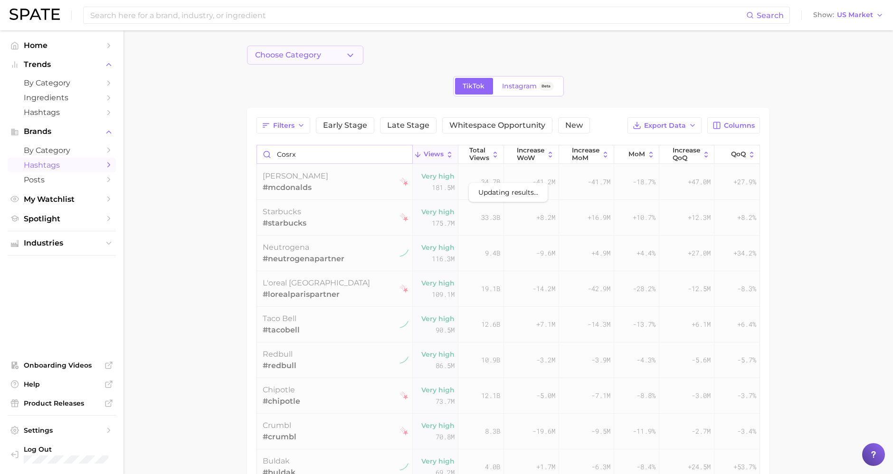
type input "cosrx"
click at [351, 51] on icon "button" at bounding box center [350, 55] width 10 height 10
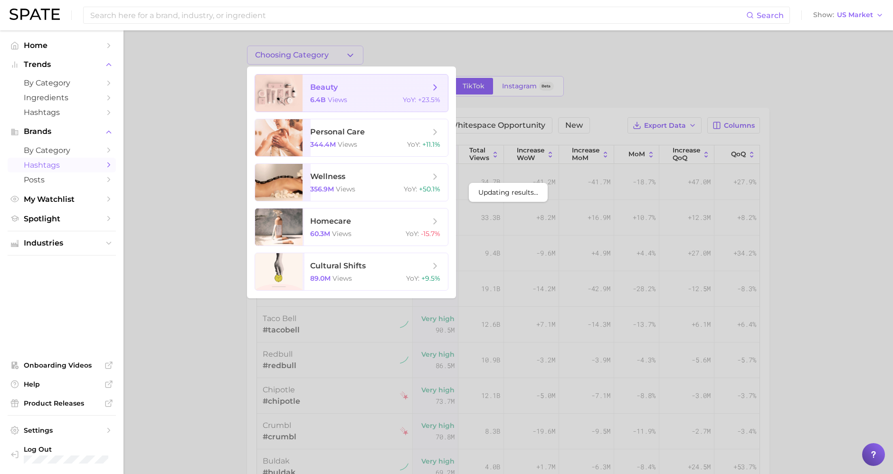
click at [350, 97] on div "6.4b views YoY : +23.5%" at bounding box center [375, 99] width 130 height 9
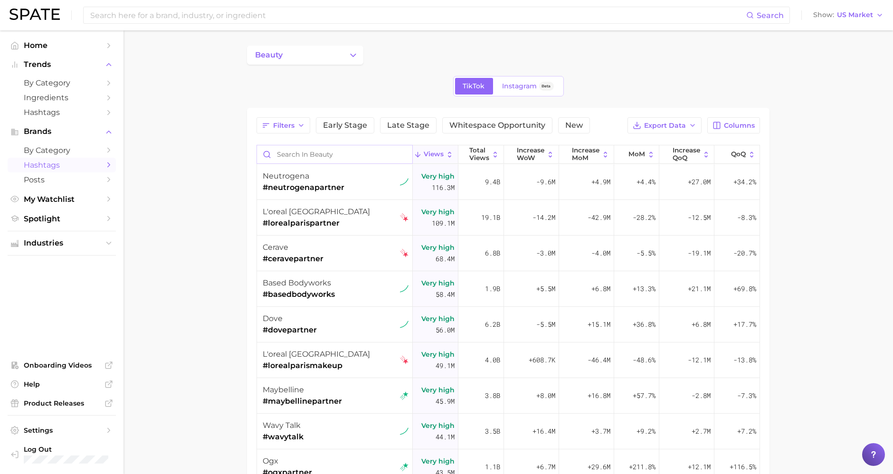
click at [316, 157] on input "Search in beauty" at bounding box center [334, 154] width 155 height 18
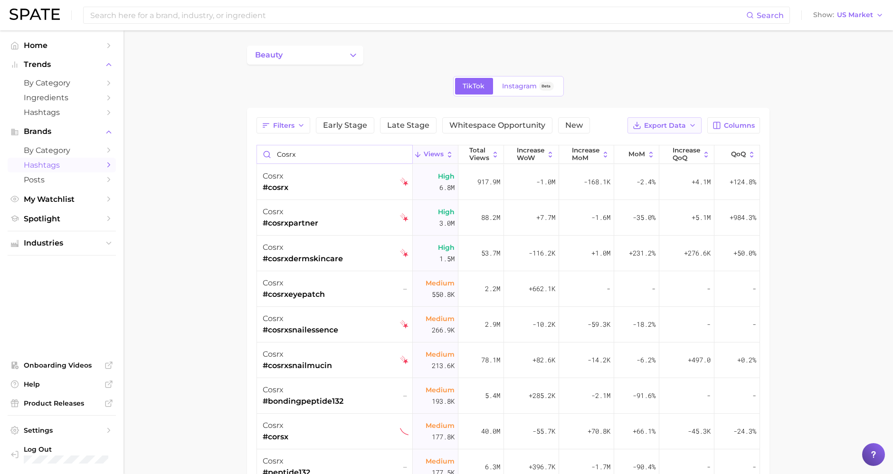
type input "cosrx"
click at [649, 128] on span "Export Data" at bounding box center [665, 126] width 42 height 8
click at [636, 144] on span "Table Data CSV" at bounding box center [639, 143] width 52 height 8
